Goal: Information Seeking & Learning: Learn about a topic

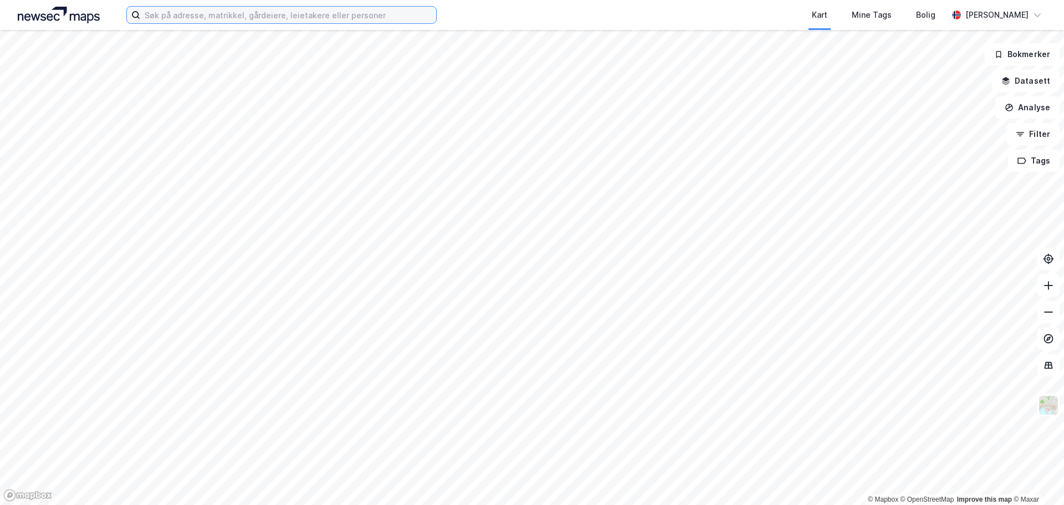
click at [221, 13] on input at bounding box center [288, 15] width 296 height 17
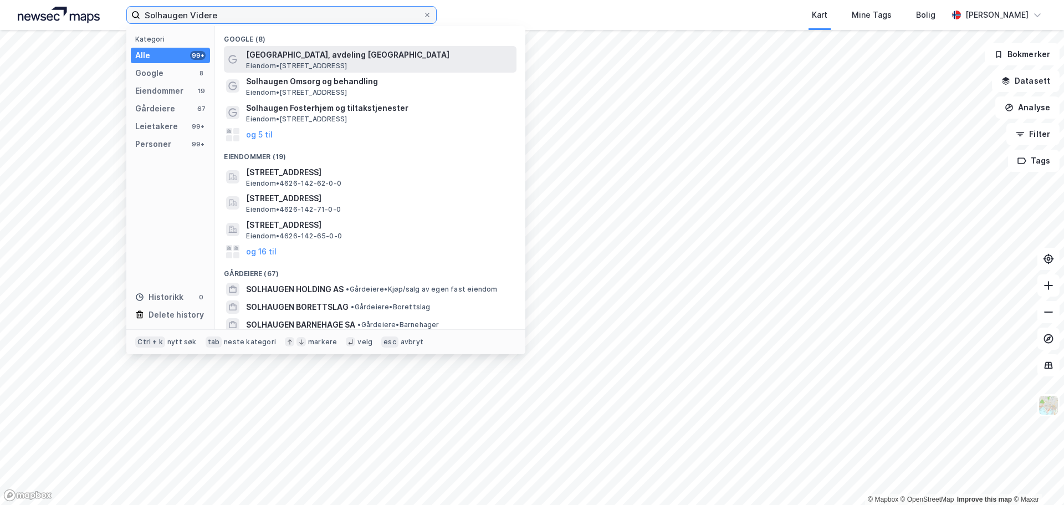
type input "Solhaugen Videre"
click at [284, 48] on span "[GEOGRAPHIC_DATA], avdeling [GEOGRAPHIC_DATA]" at bounding box center [379, 54] width 266 height 13
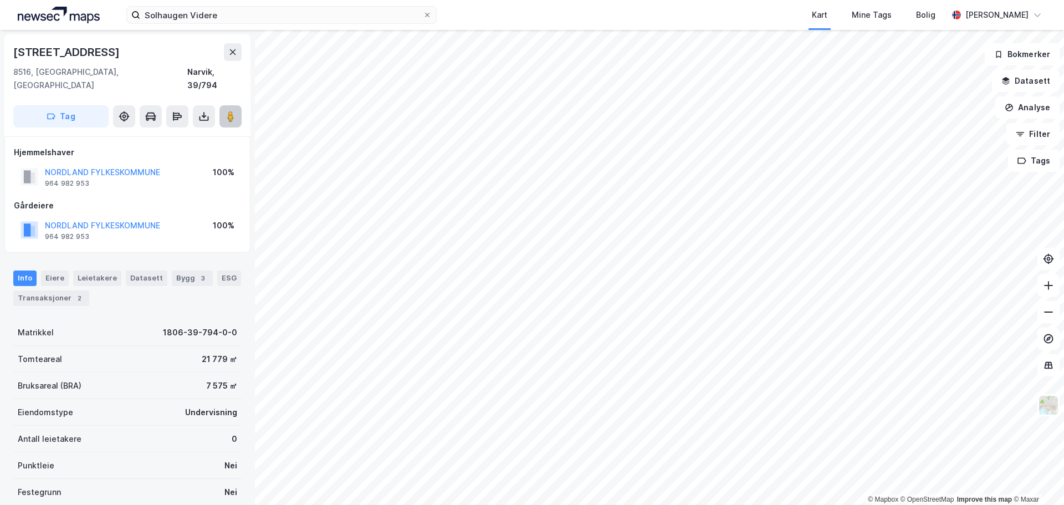
click at [238, 105] on button at bounding box center [230, 116] width 22 height 22
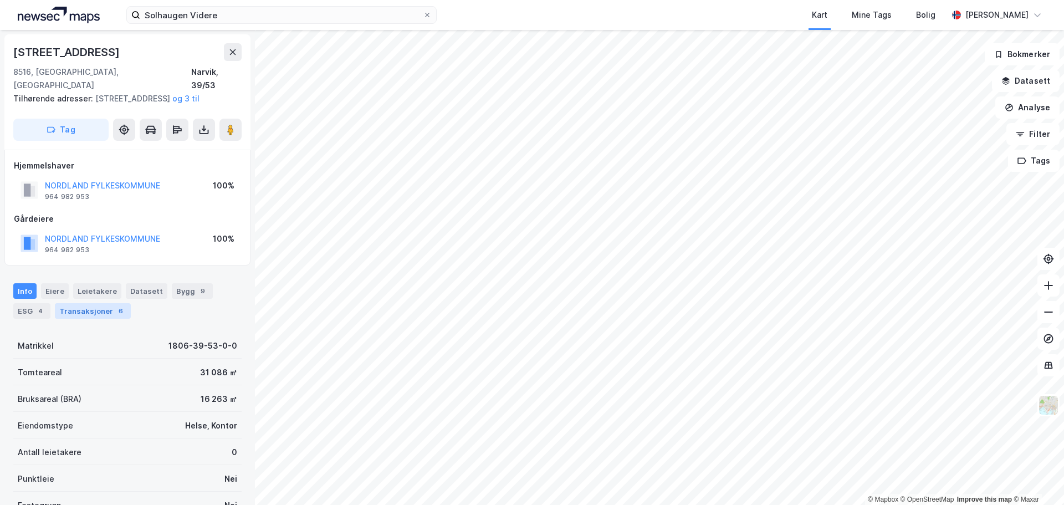
click at [85, 312] on div "Transaksjoner 6" at bounding box center [93, 311] width 76 height 16
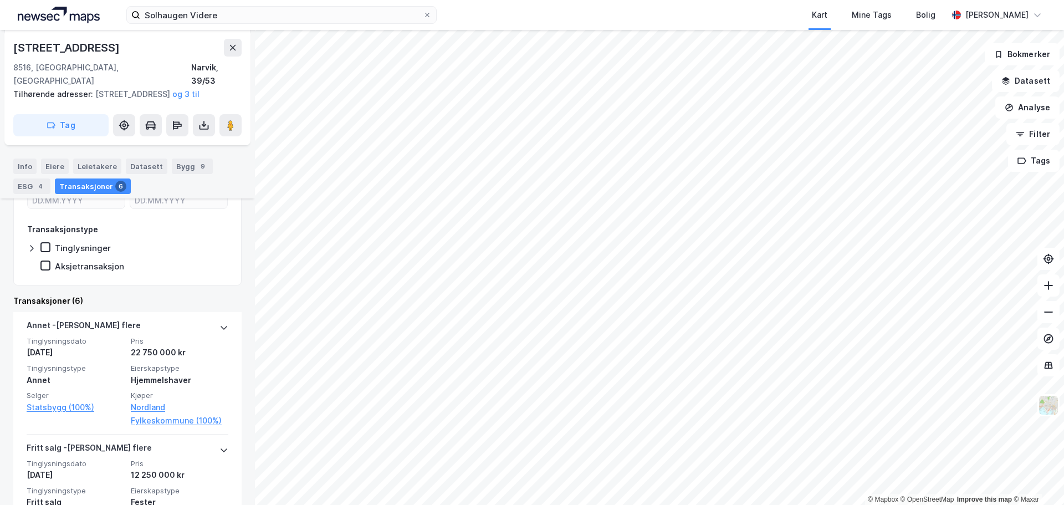
scroll to position [219, 0]
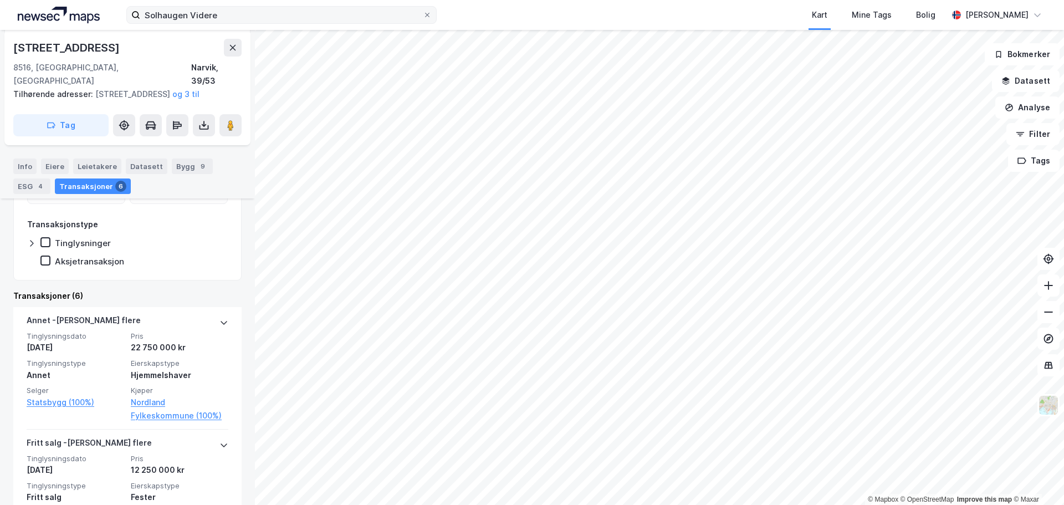
drag, startPoint x: 427, startPoint y: 14, endPoint x: 377, endPoint y: 16, distance: 49.4
click at [426, 14] on icon at bounding box center [427, 15] width 7 height 7
click at [423, 14] on input "Solhaugen Videre" at bounding box center [281, 15] width 283 height 17
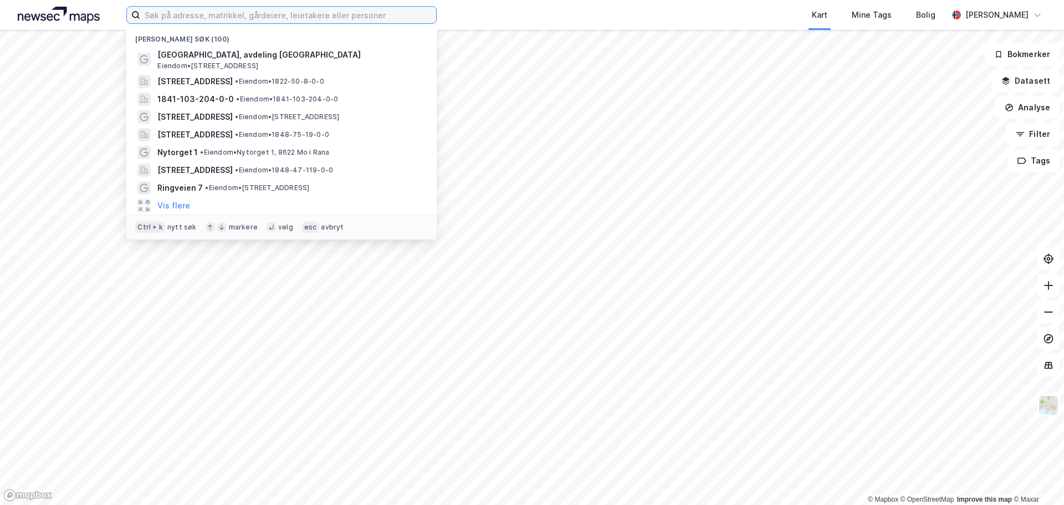
click at [322, 17] on input at bounding box center [288, 15] width 296 height 17
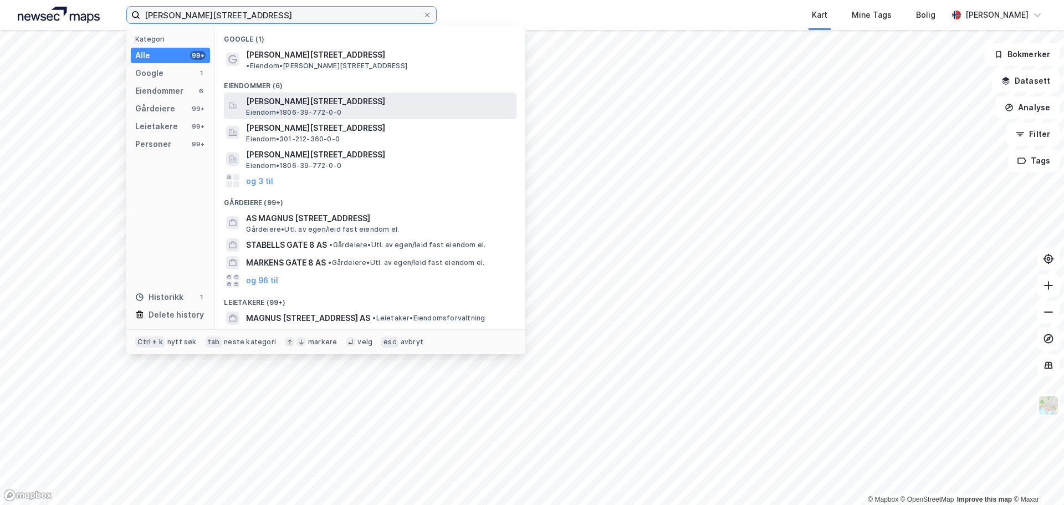
type input "[PERSON_NAME][STREET_ADDRESS]"
click at [300, 95] on span "[PERSON_NAME][STREET_ADDRESS]" at bounding box center [379, 101] width 266 height 13
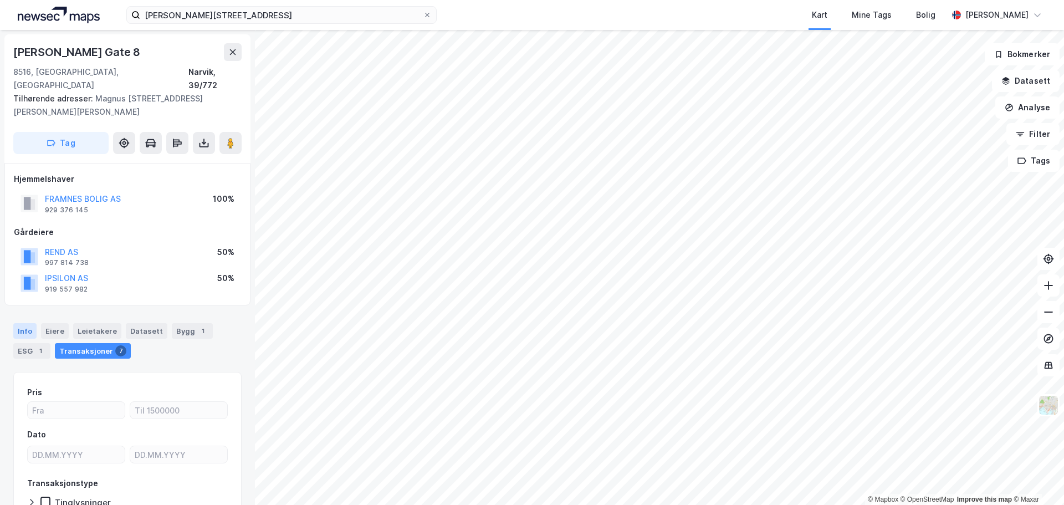
click at [27, 323] on div "Info" at bounding box center [24, 331] width 23 height 16
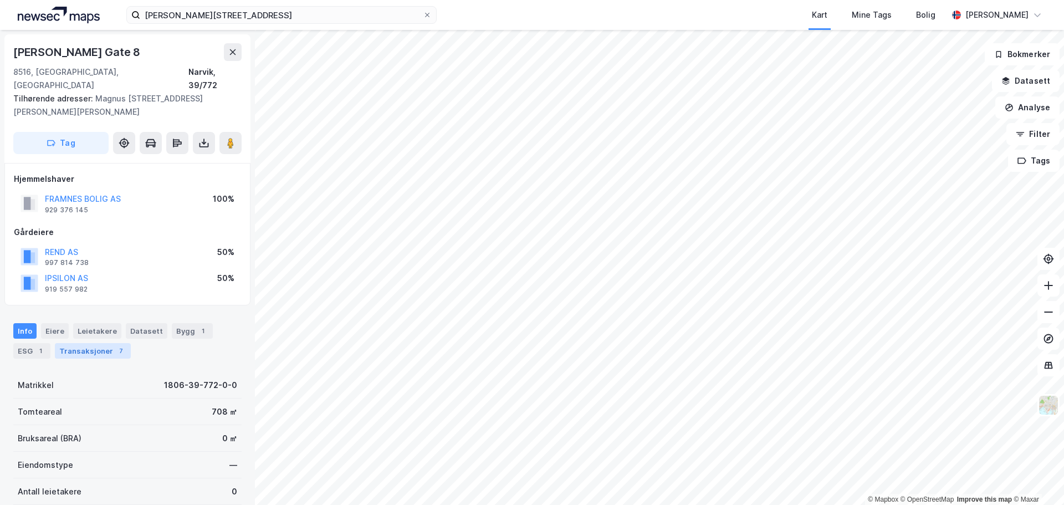
click at [85, 343] on div "Transaksjoner 7" at bounding box center [93, 351] width 76 height 16
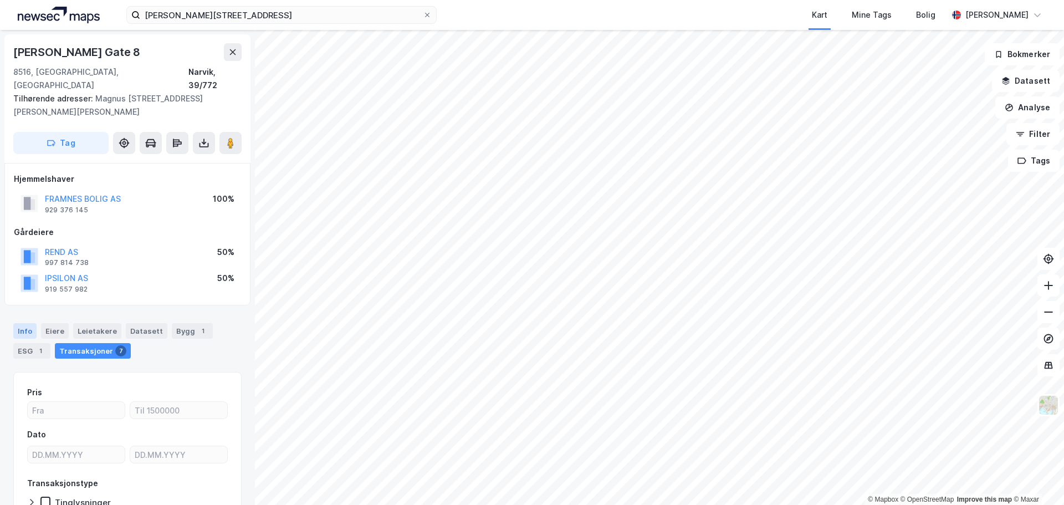
click at [25, 323] on div "Info" at bounding box center [24, 331] width 23 height 16
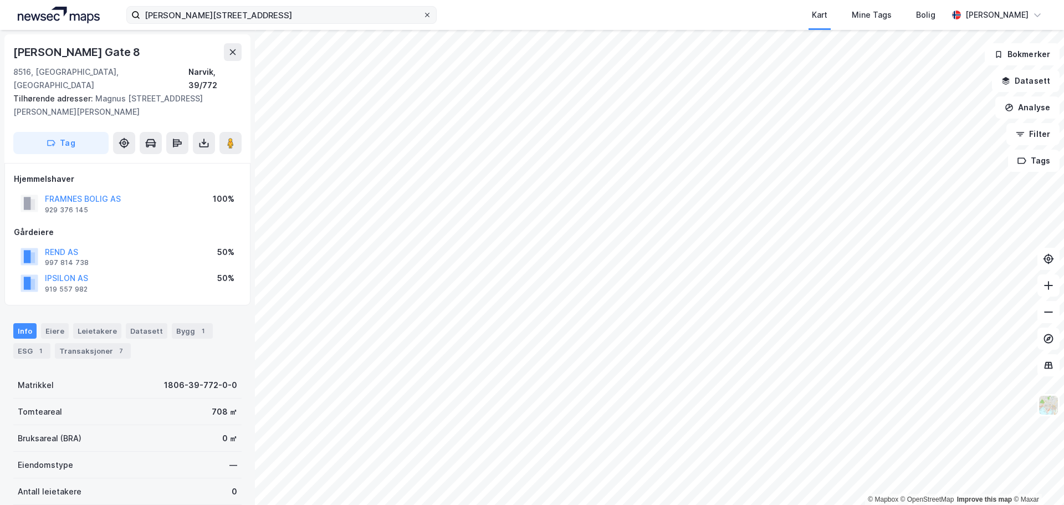
click at [425, 12] on icon at bounding box center [427, 15] width 7 height 7
click at [423, 12] on input "[PERSON_NAME][STREET_ADDRESS]" at bounding box center [281, 15] width 283 height 17
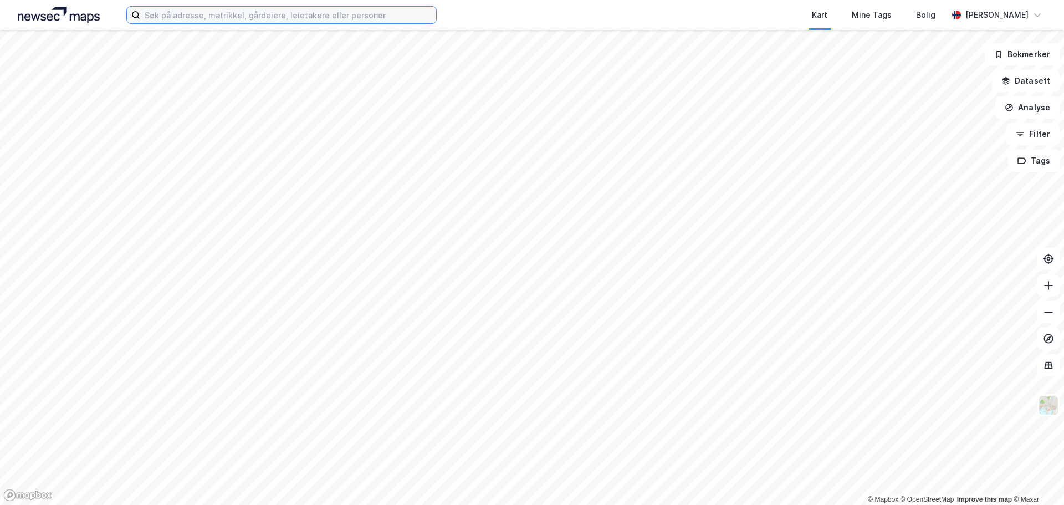
click at [238, 13] on input at bounding box center [288, 15] width 296 height 17
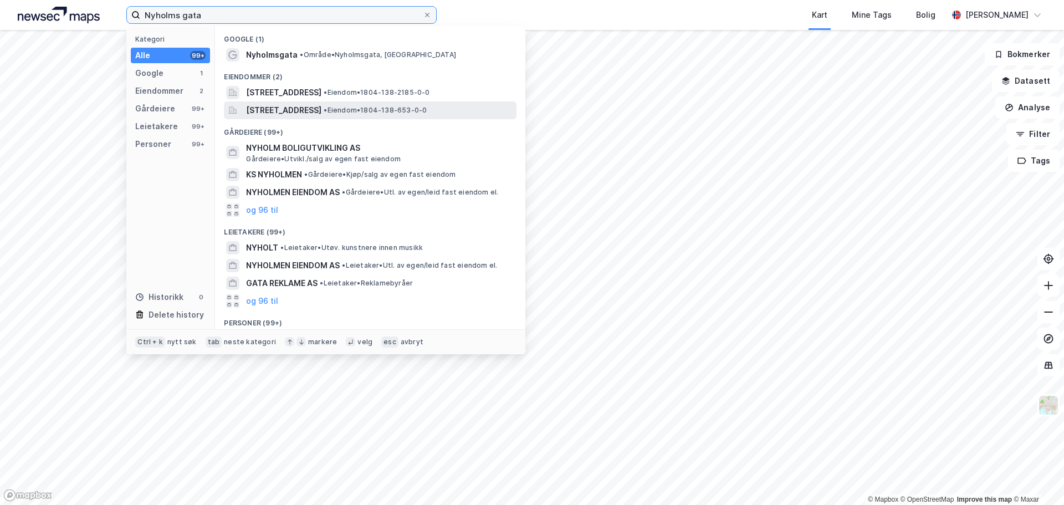
type input "Nyholms gata"
click at [297, 106] on span "Nyholmsgata 9, 8005, BODØ, BODØ" at bounding box center [283, 110] width 75 height 13
